Goal: Navigation & Orientation: Find specific page/section

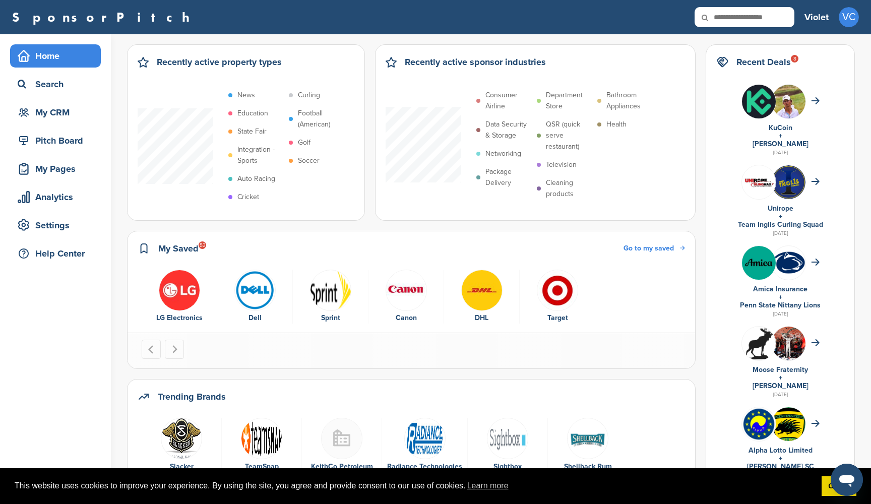
click at [45, 51] on div "Home" at bounding box center [58, 56] width 86 height 18
click at [43, 59] on div "Home" at bounding box center [58, 56] width 86 height 18
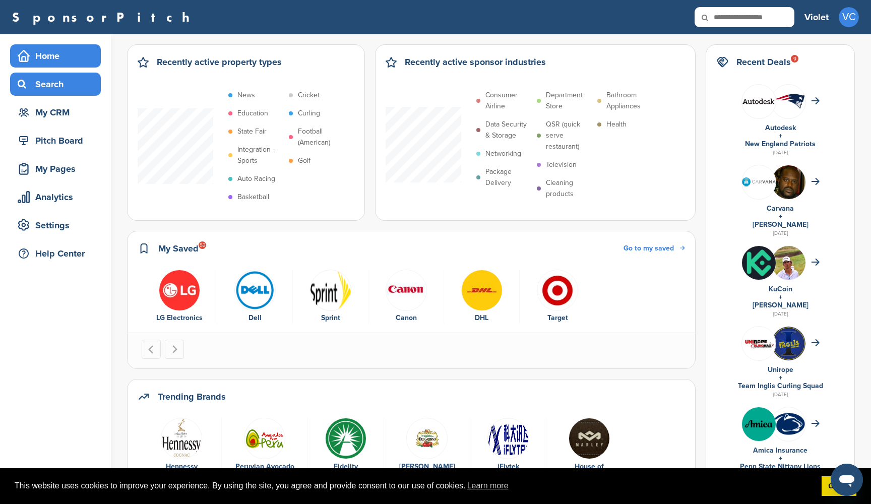
click at [51, 91] on div "Search" at bounding box center [58, 84] width 86 height 18
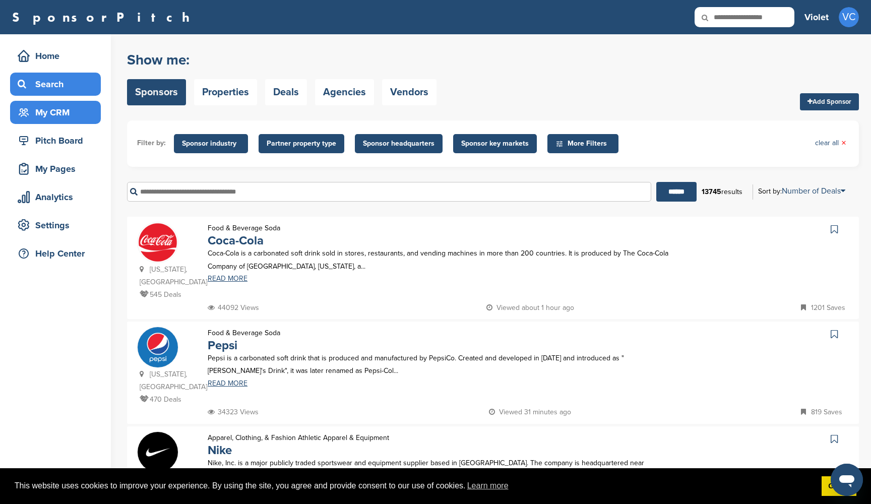
click at [43, 111] on div "My CRM" at bounding box center [58, 112] width 86 height 18
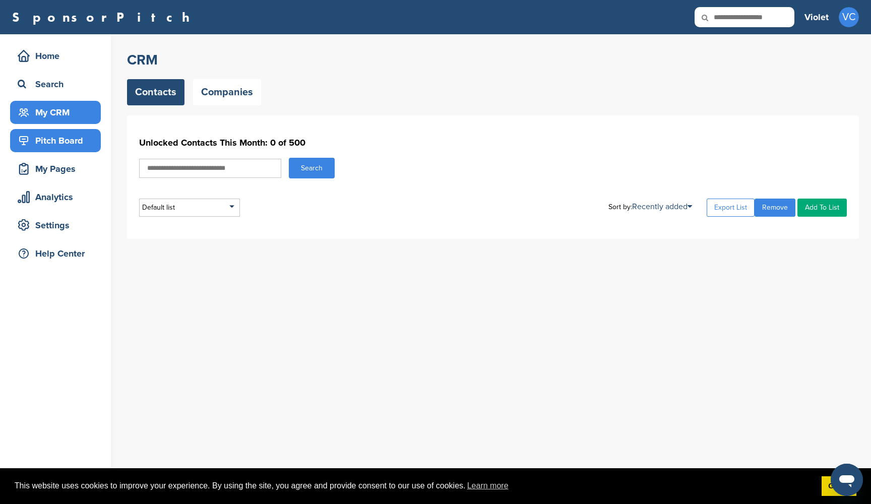
click at [44, 143] on div "Pitch Board" at bounding box center [58, 141] width 86 height 18
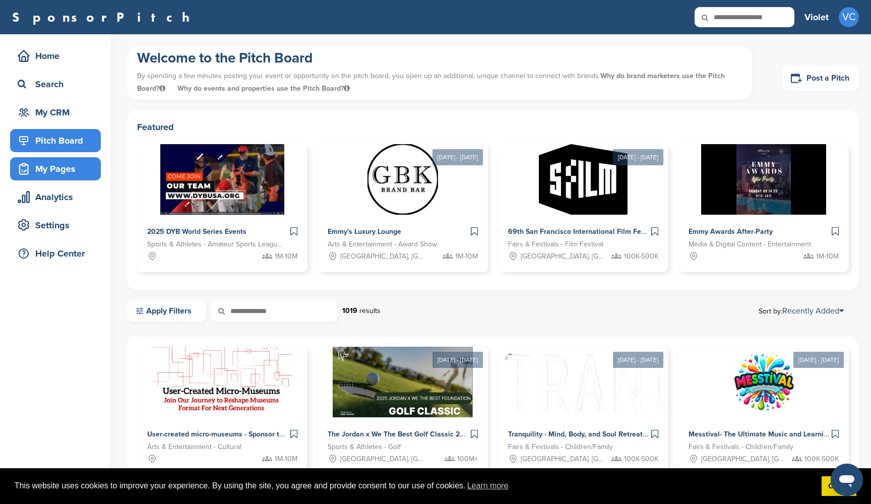
click at [66, 168] on div "My Pages" at bounding box center [58, 169] width 86 height 18
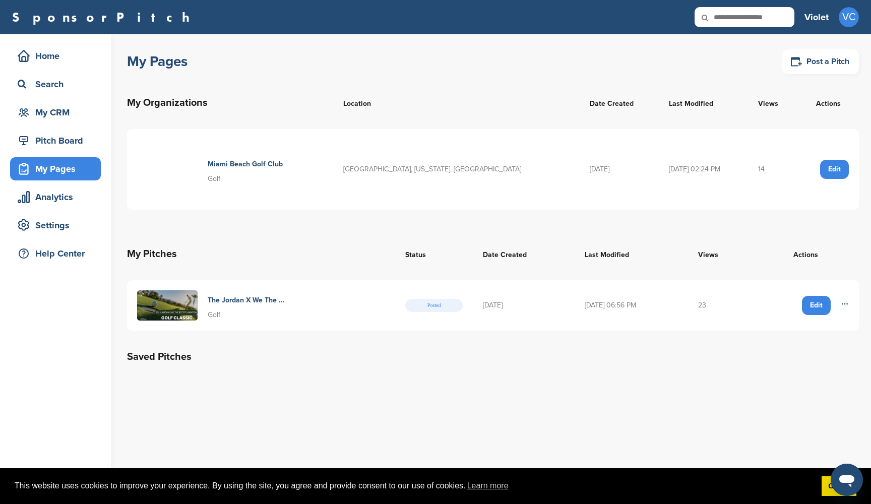
click at [236, 306] on h4 "The Jordan X We The Best Golf Classic 2025 – Where Sports, Music & Philanthropy…" at bounding box center [247, 300] width 78 height 11
